Goal: Information Seeking & Learning: Learn about a topic

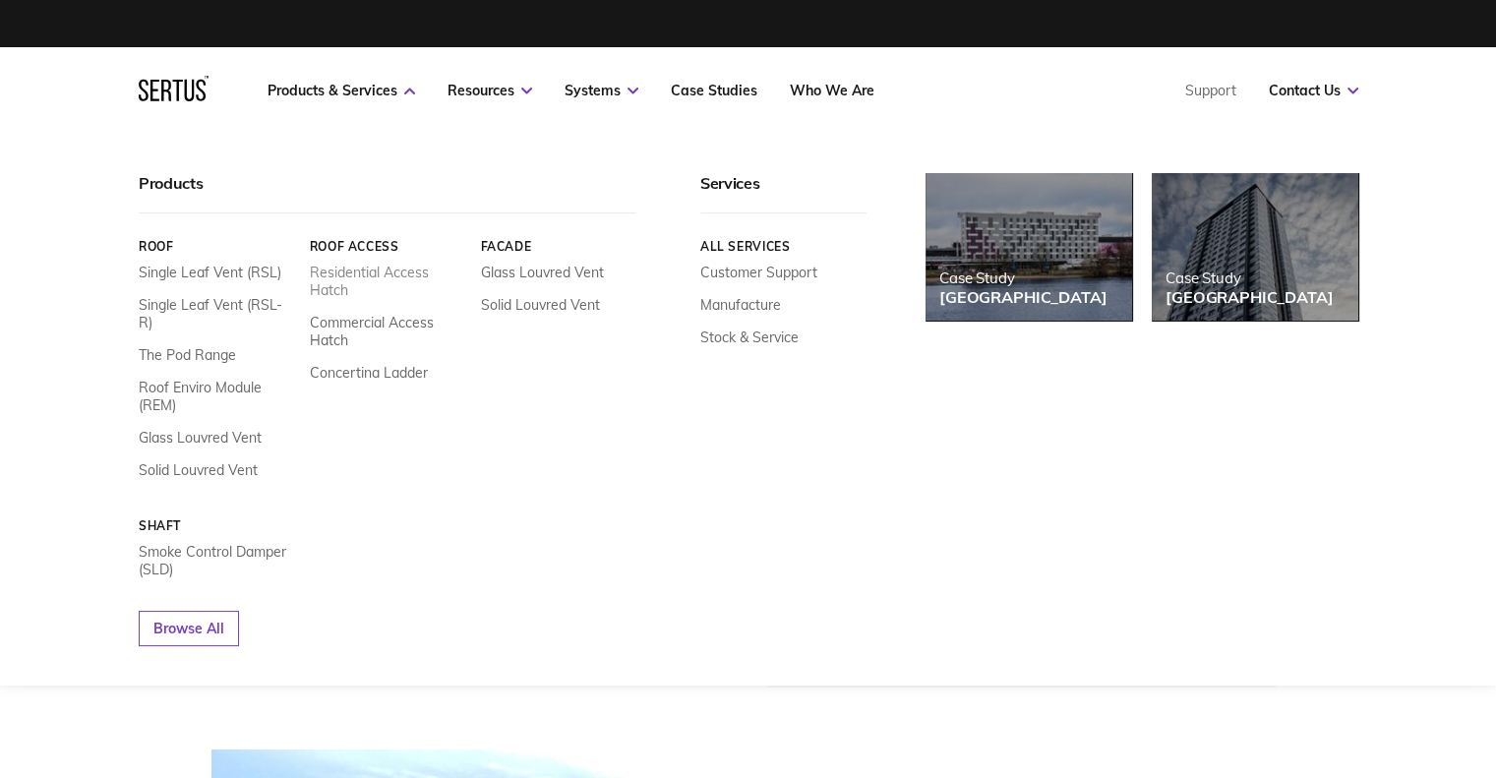
click at [334, 280] on link "Residential Access Hatch" at bounding box center [387, 281] width 156 height 35
click at [348, 272] on link "Residential Access Hatch" at bounding box center [387, 281] width 156 height 35
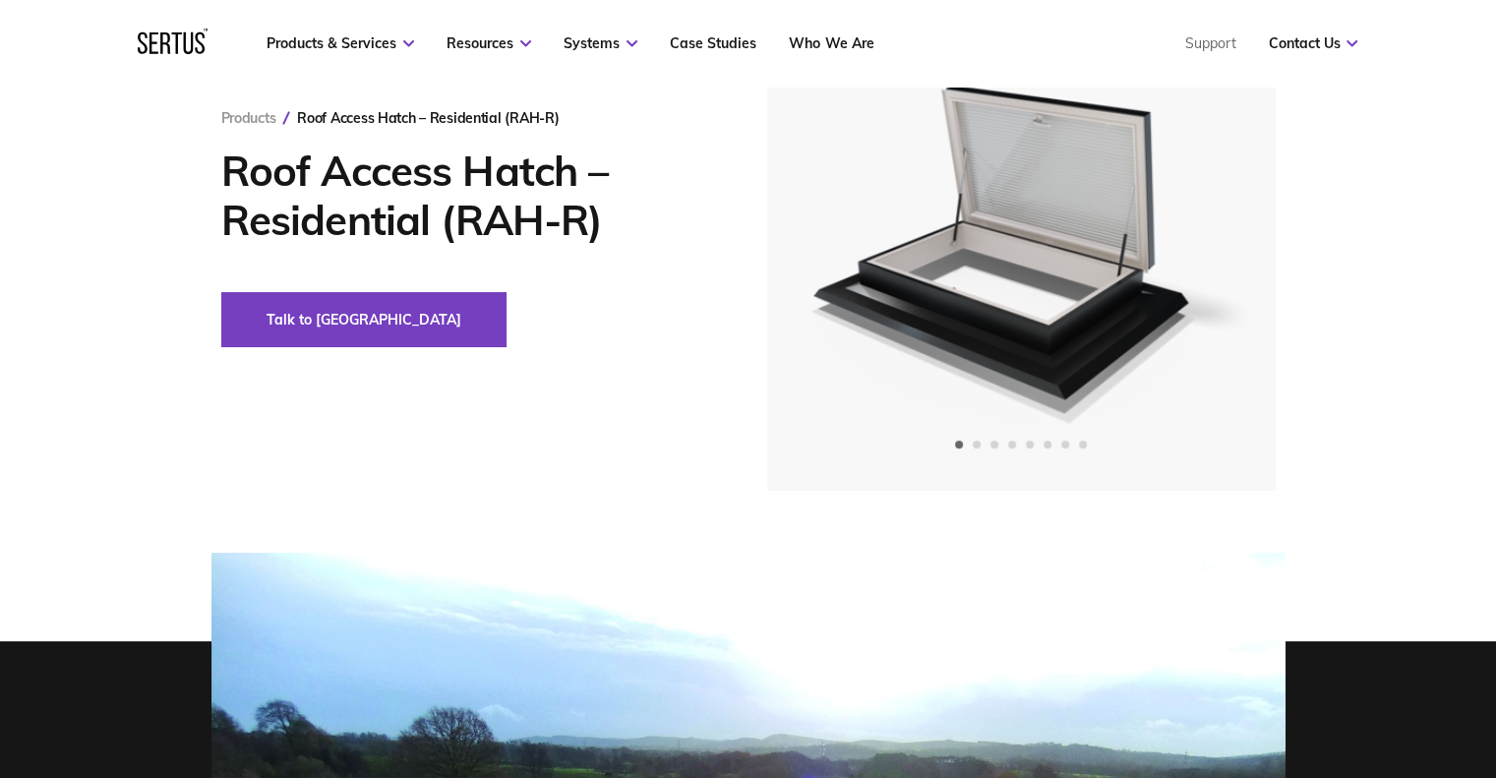
scroll to position [197, 0]
click at [1113, 332] on img at bounding box center [1020, 228] width 483 height 526
click at [1196, 216] on div "Next slide" at bounding box center [1205, 228] width 48 height 48
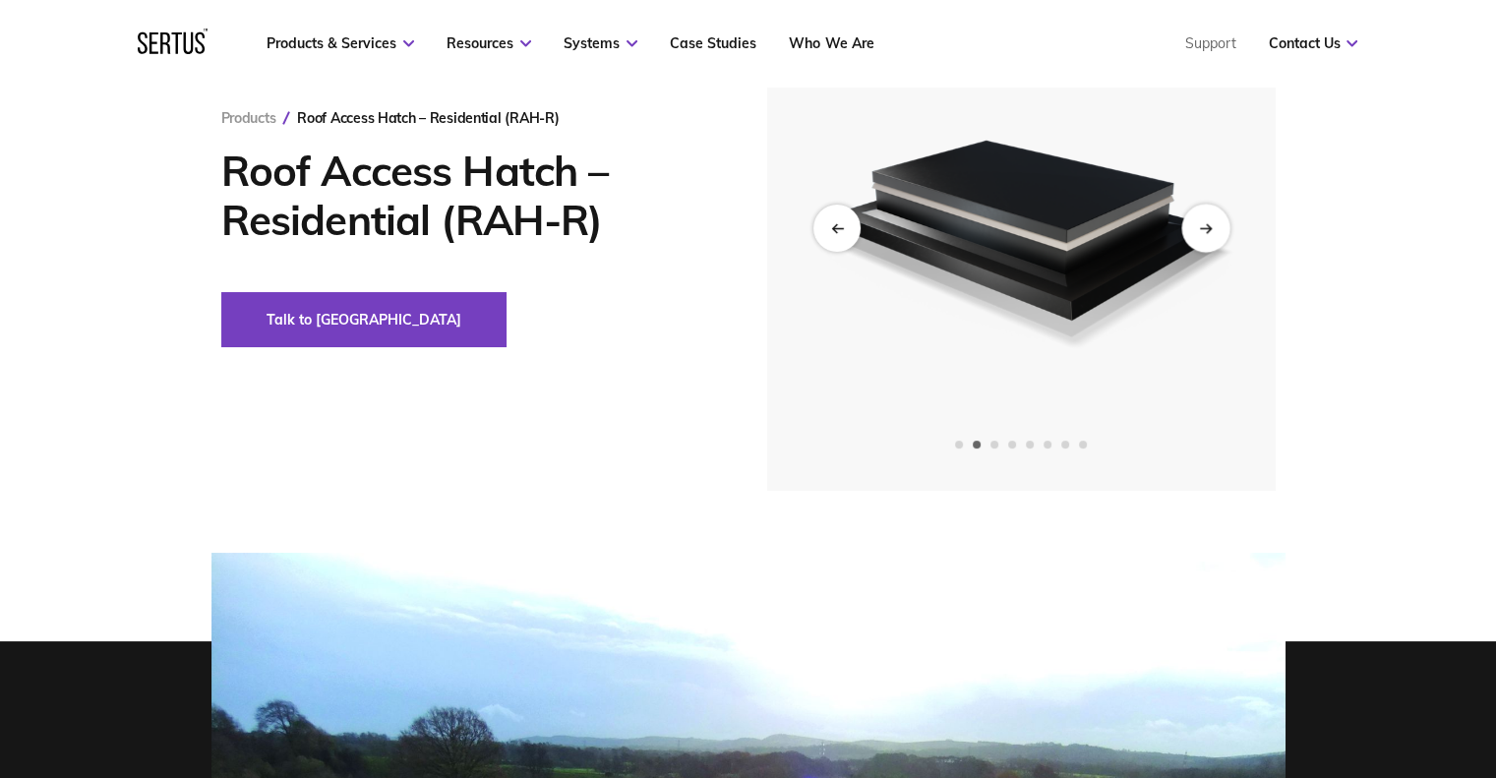
click at [1196, 216] on div "Next slide" at bounding box center [1205, 228] width 48 height 48
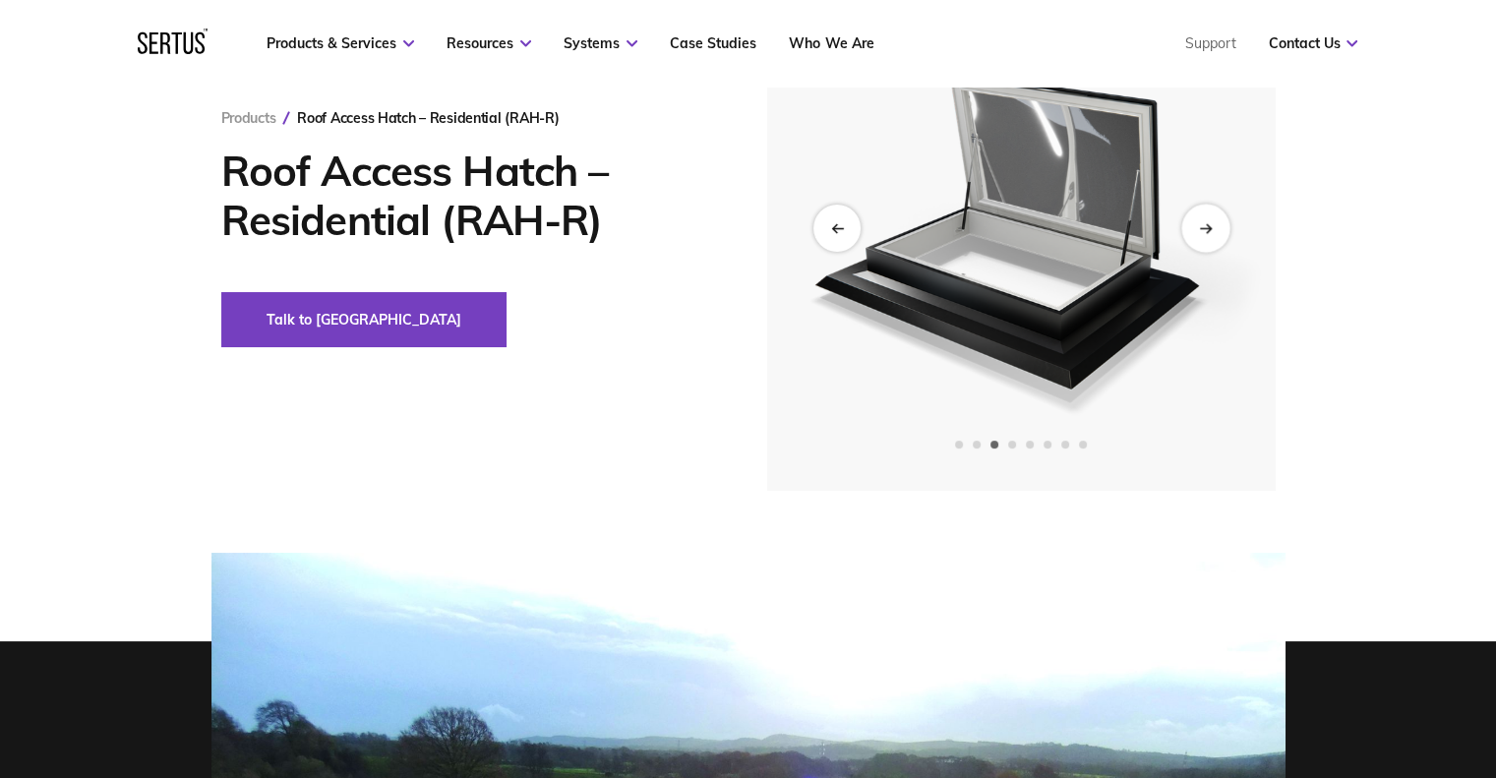
click at [1196, 216] on div "Next slide" at bounding box center [1205, 228] width 48 height 48
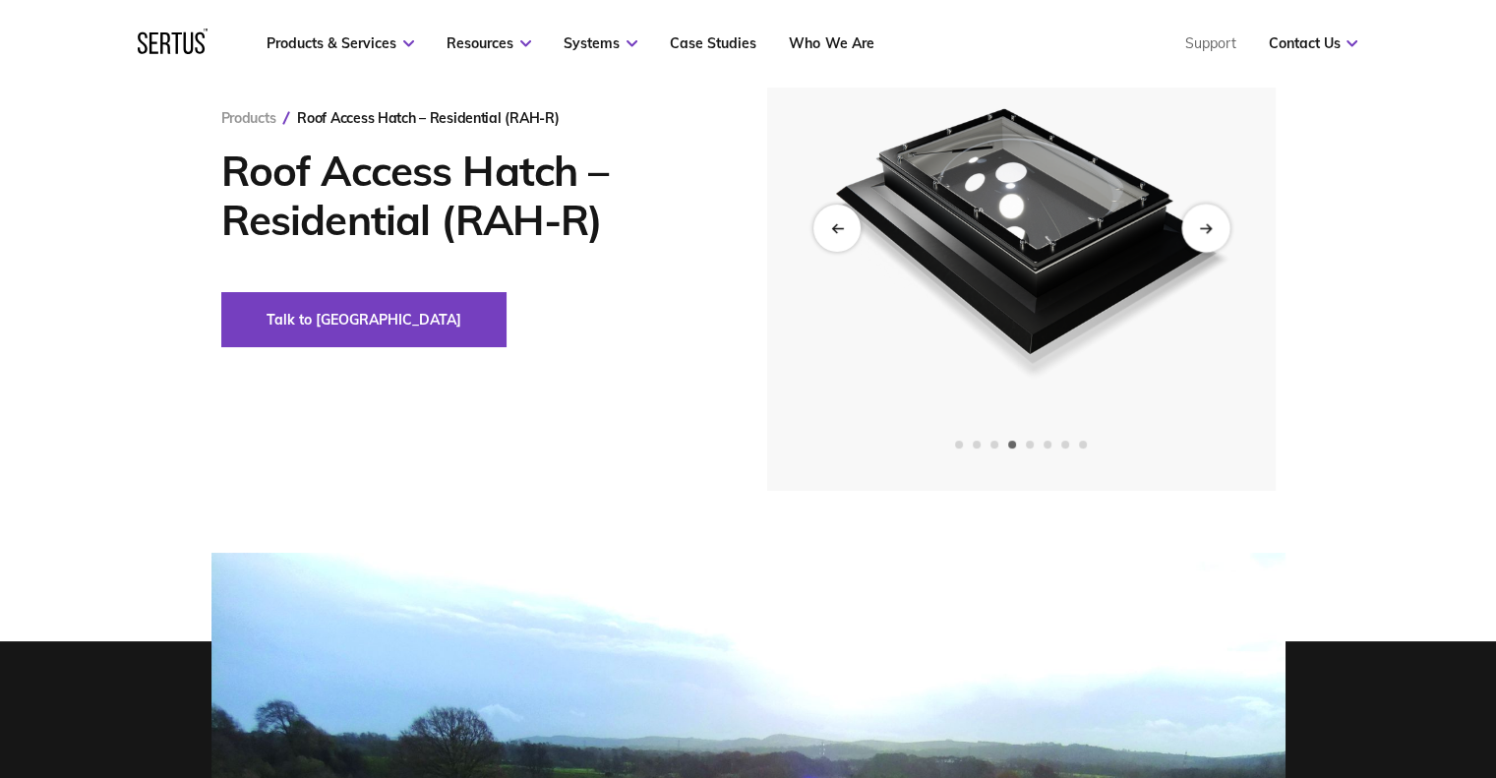
click at [1196, 216] on div "Next slide" at bounding box center [1205, 228] width 48 height 48
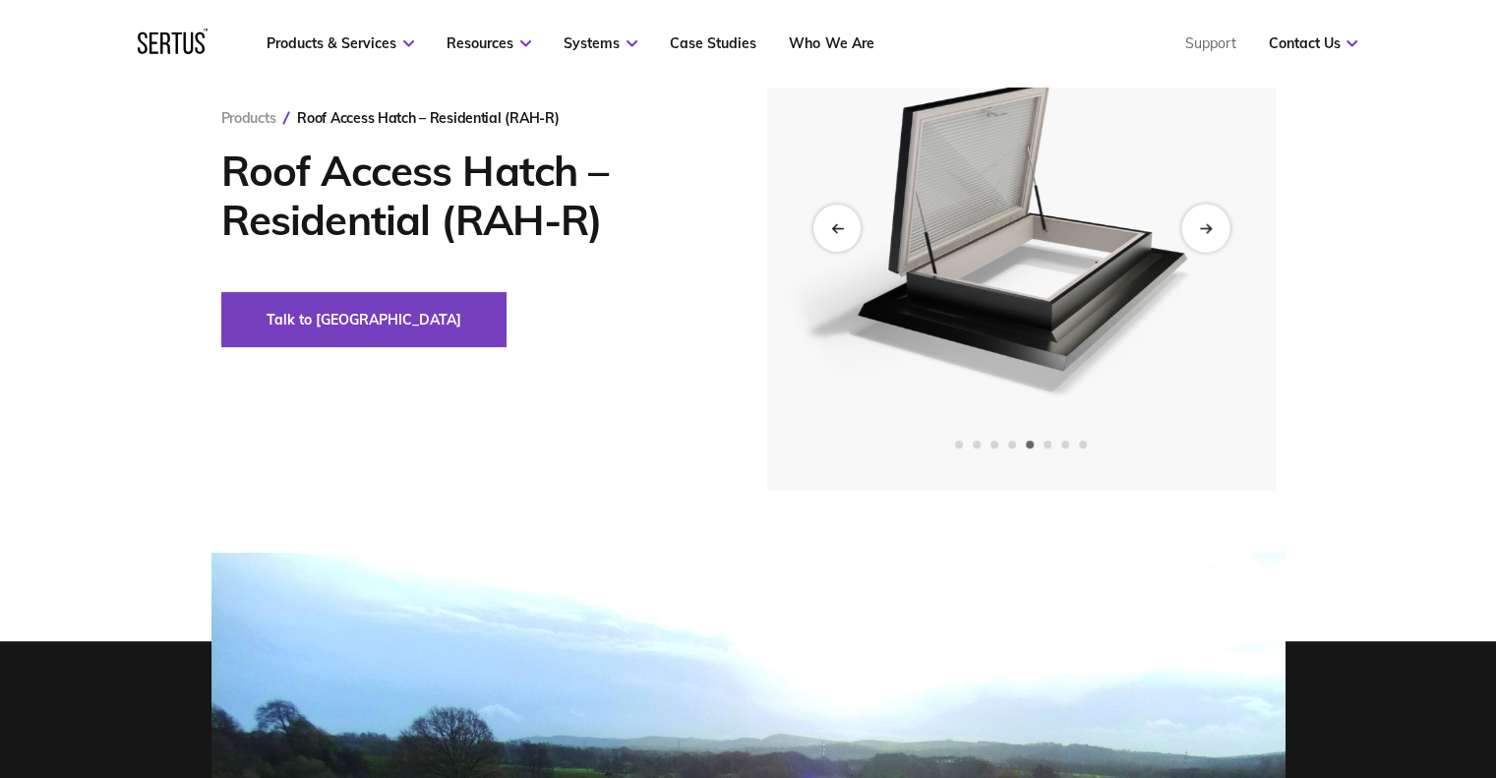
click at [1196, 216] on div "Next slide" at bounding box center [1205, 228] width 48 height 48
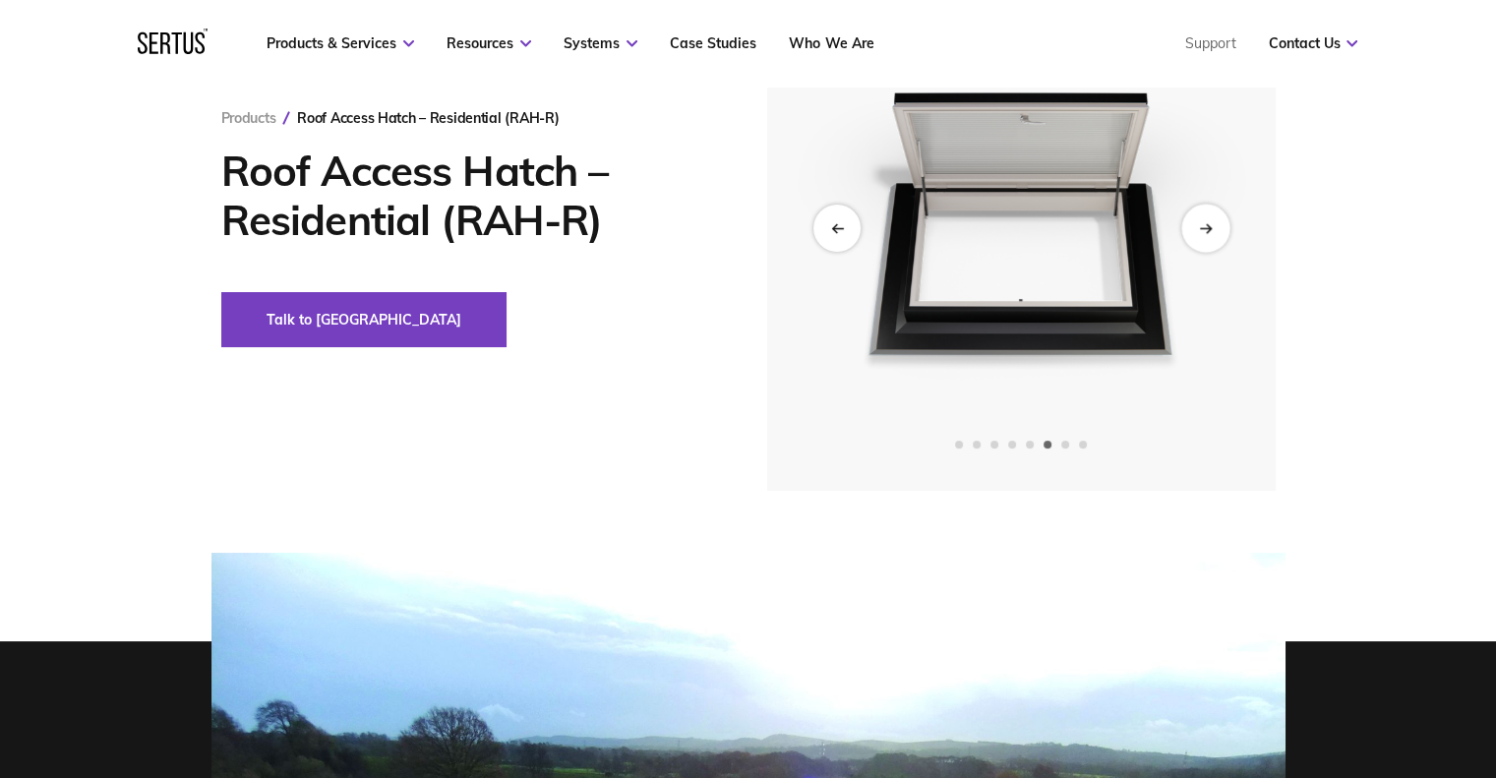
click at [1196, 216] on div "Next slide" at bounding box center [1205, 228] width 48 height 48
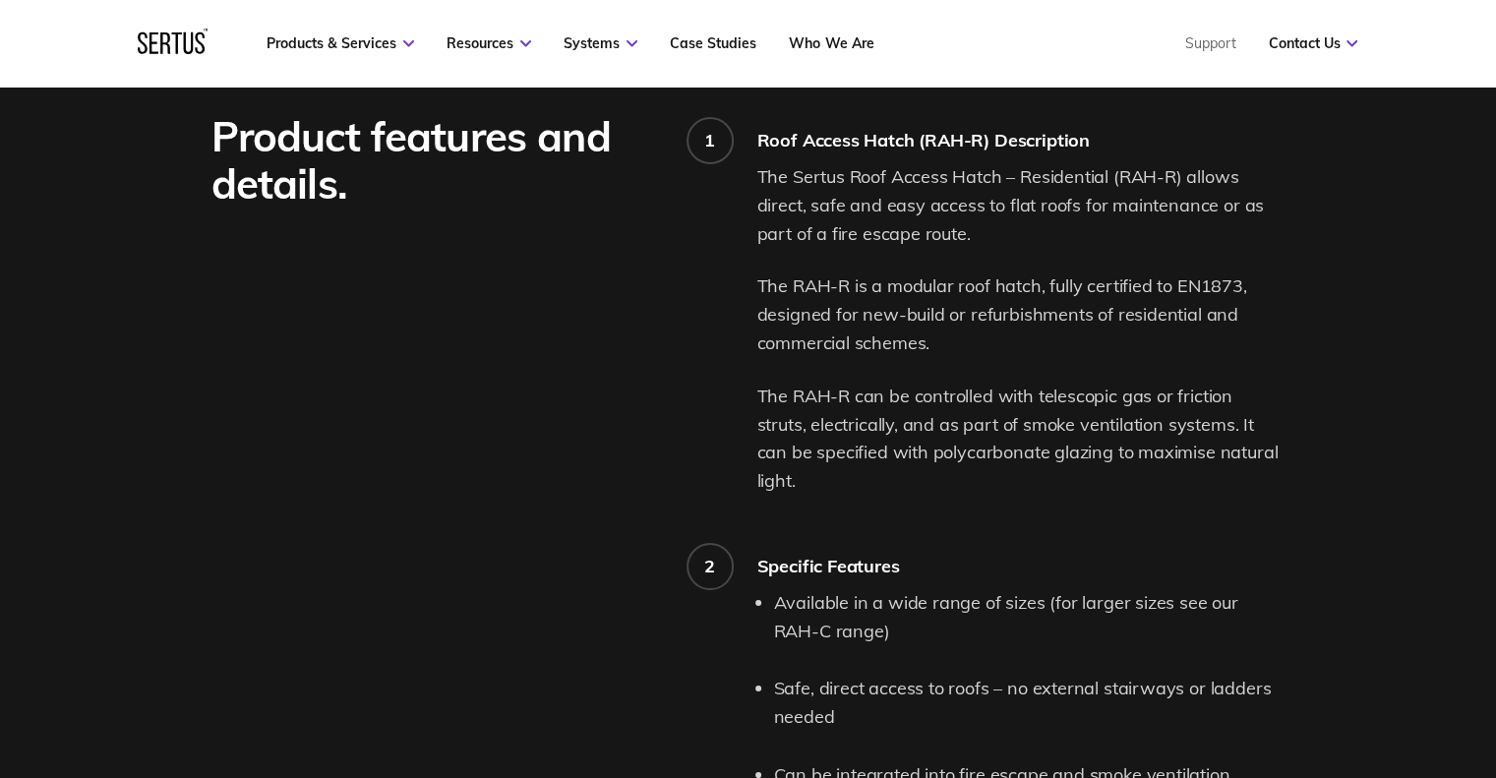
scroll to position [1574, 0]
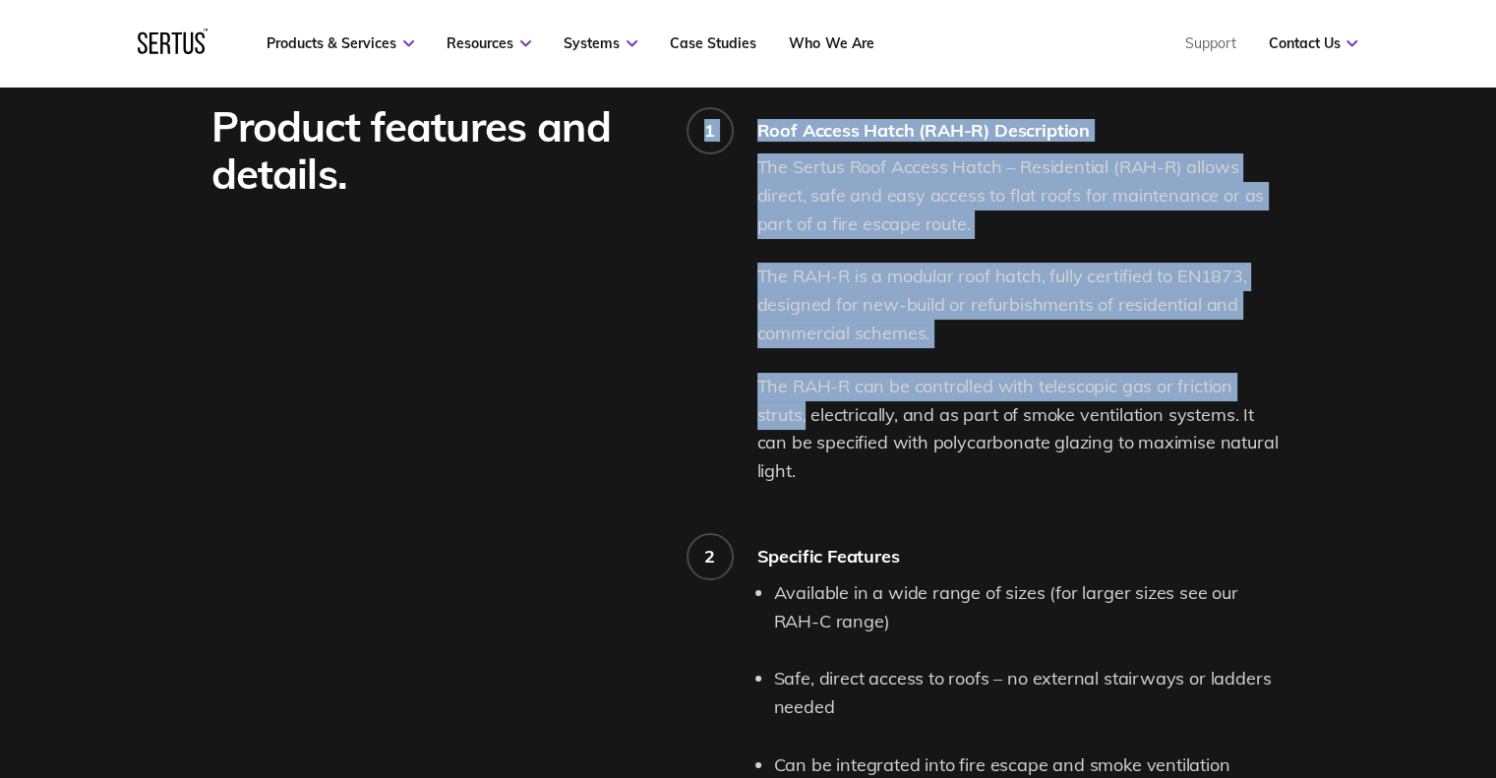
drag, startPoint x: 755, startPoint y: 385, endPoint x: 1295, endPoint y: 376, distance: 540.1
click at [1295, 376] on div "Product features and details. 1 Roof Access Hatch (RAH-R) Description The Sertu…" at bounding box center [748, 586] width 1153 height 966
click at [1162, 400] on p "The RAH-R can be controlled with telescopic gas or friction struts, electricall…" at bounding box center [1021, 429] width 528 height 113
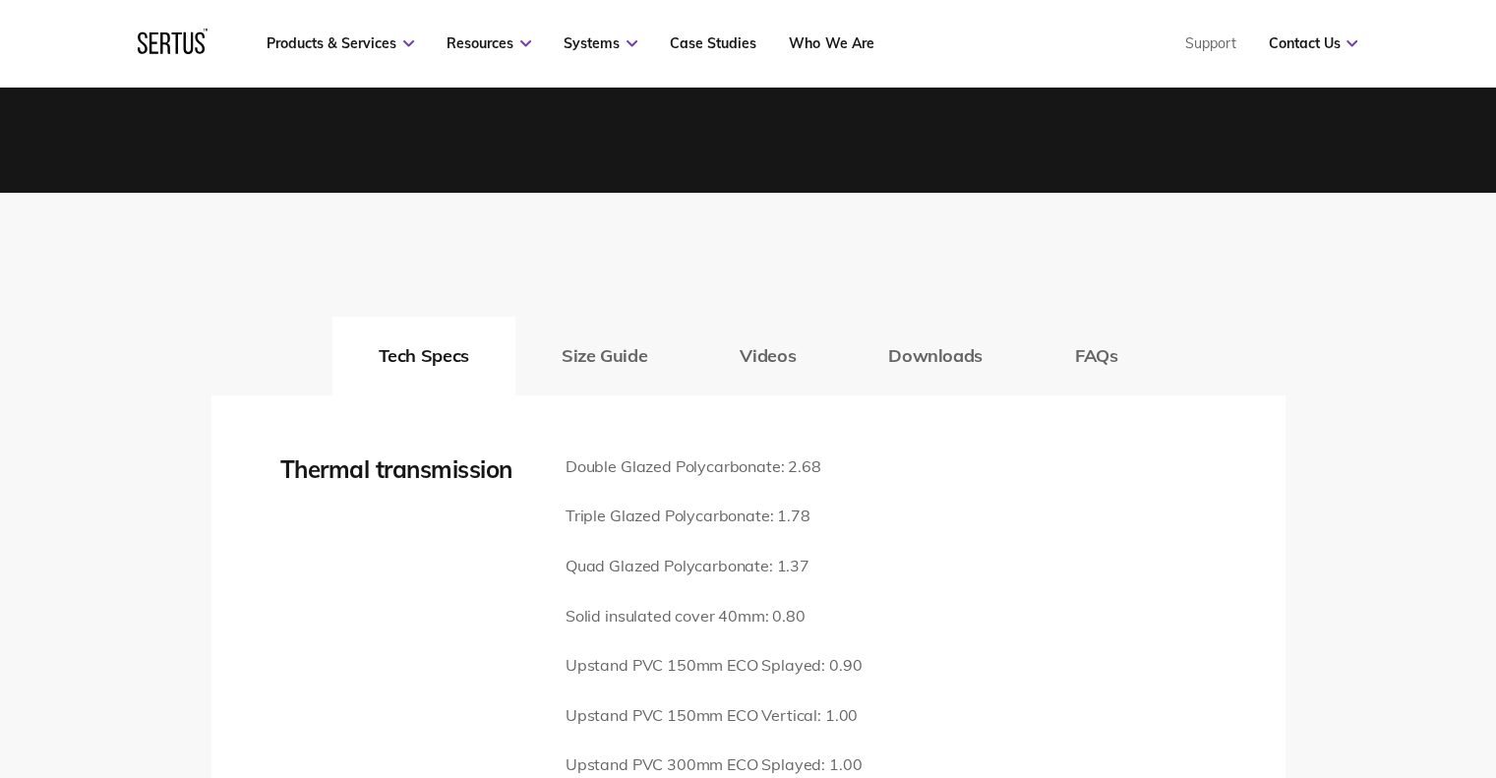
scroll to position [2557, 0]
